Goal: Information Seeking & Learning: Learn about a topic

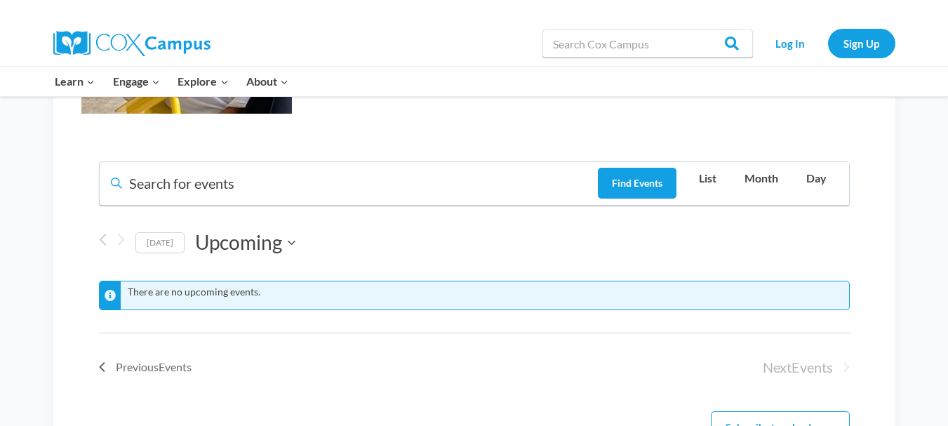
scroll to position [830, 0]
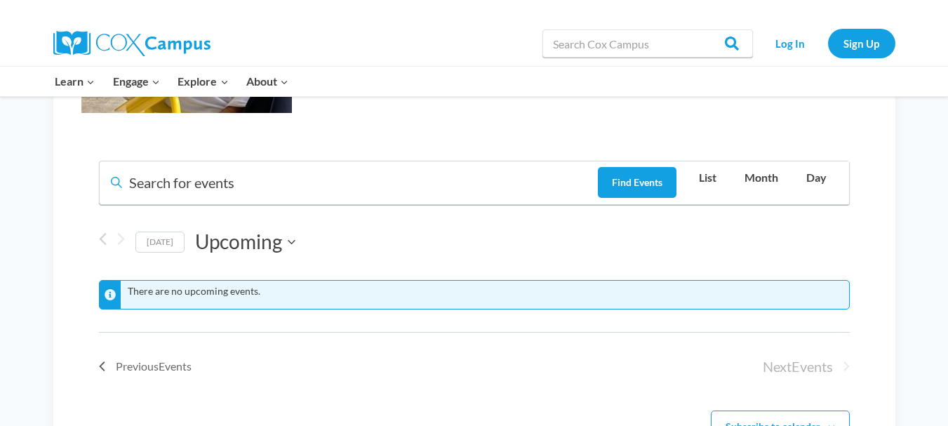
click at [604, 284] on header "There are no upcoming events. There are no upcoming events. Events Search and V…" at bounding box center [474, 246] width 751 height 171
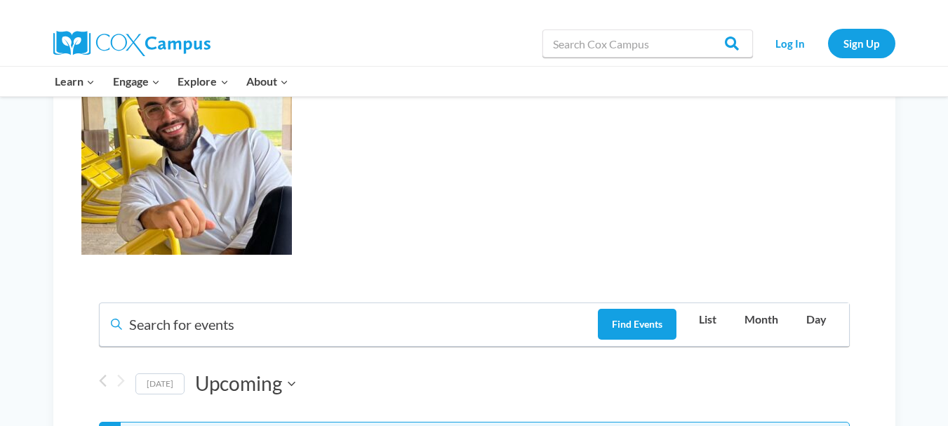
scroll to position [687, 0]
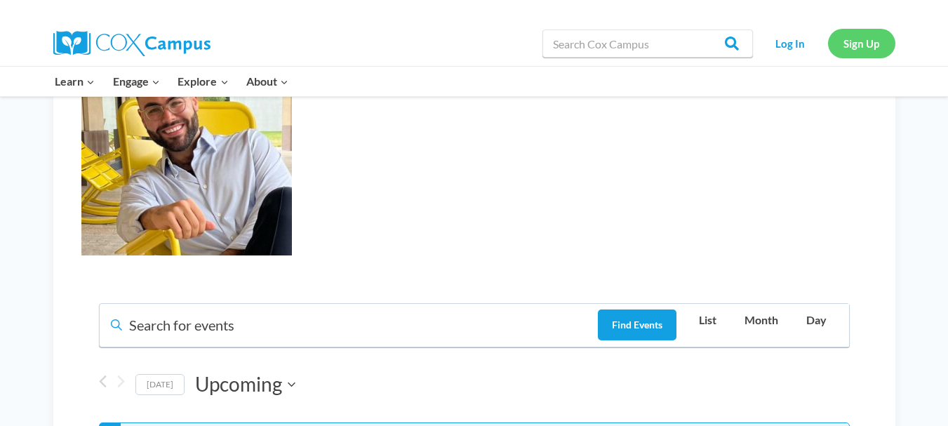
click at [862, 37] on link "Sign Up" at bounding box center [861, 43] width 67 height 29
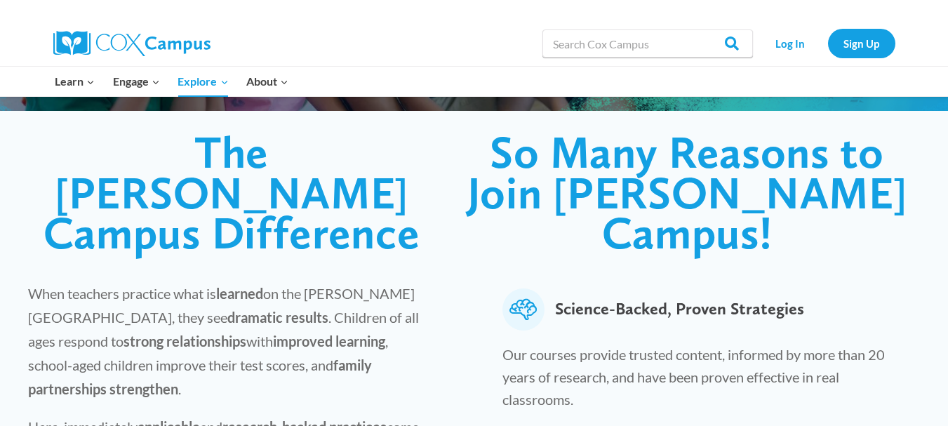
scroll to position [337, 0]
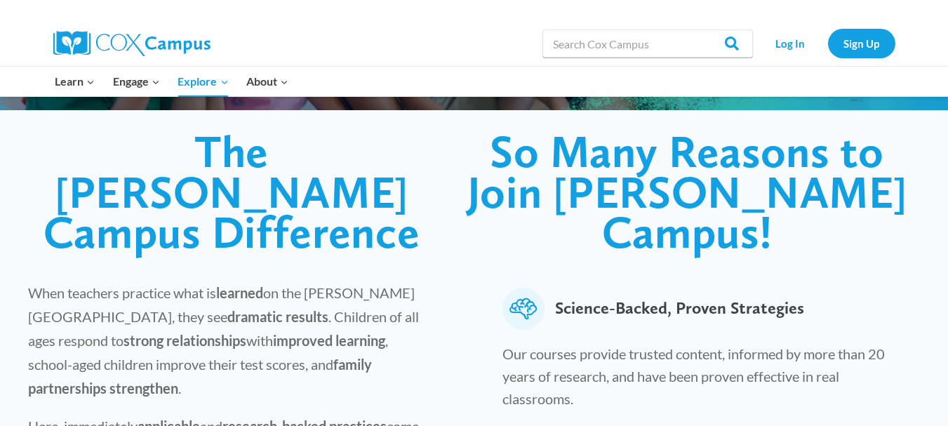
click at [429, 206] on h1 "The Cox Campus Difference" at bounding box center [231, 191] width 407 height 121
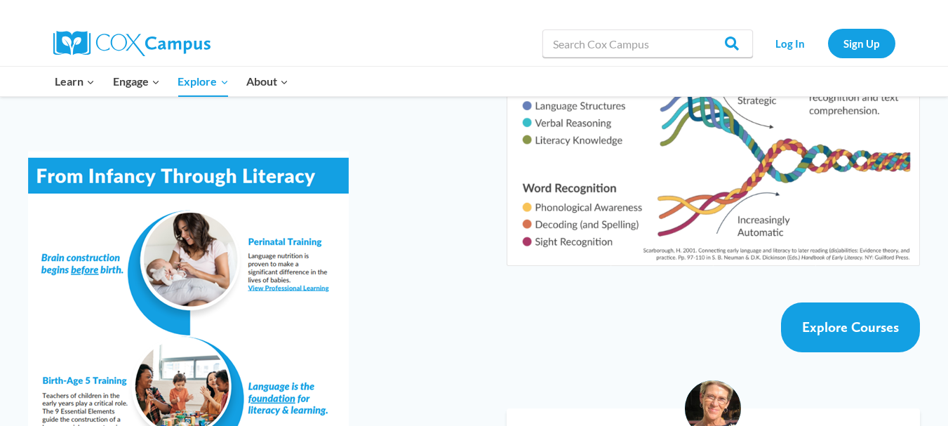
scroll to position [2458, 0]
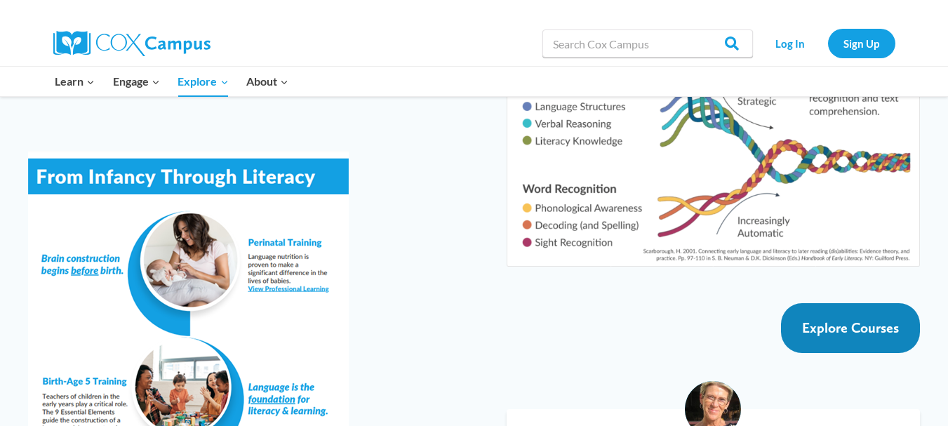
click at [860, 319] on span "Explore Courses" at bounding box center [850, 327] width 97 height 17
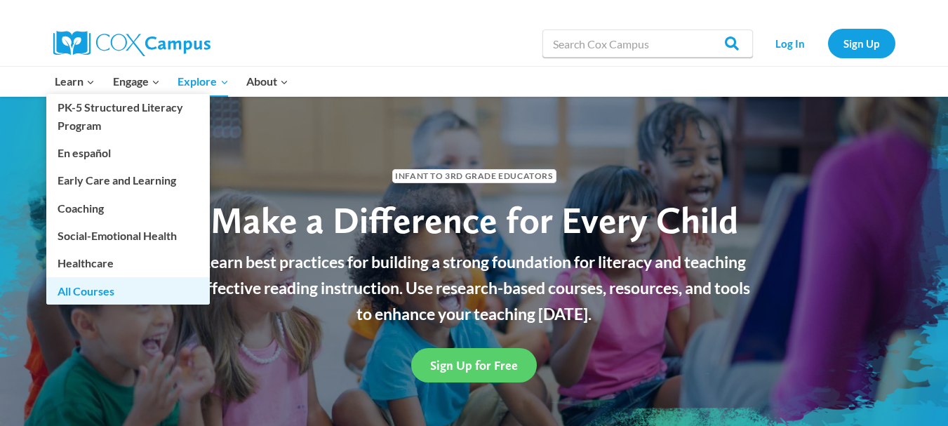
click at [86, 295] on link "All Courses" at bounding box center [127, 290] width 163 height 27
